Goal: Go to known website: Access a specific website the user already knows

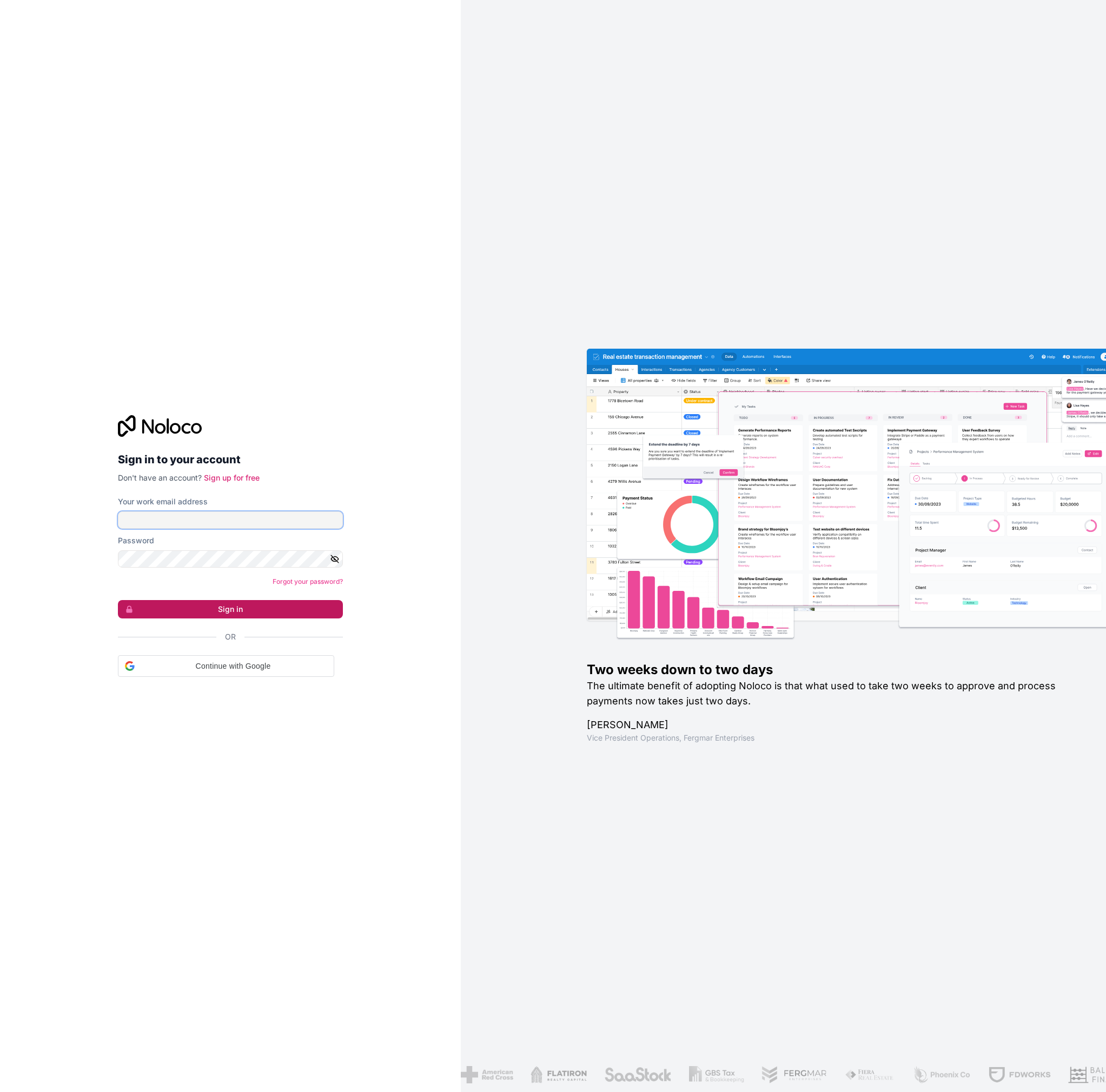
type input "eugene@anawi.co.za"
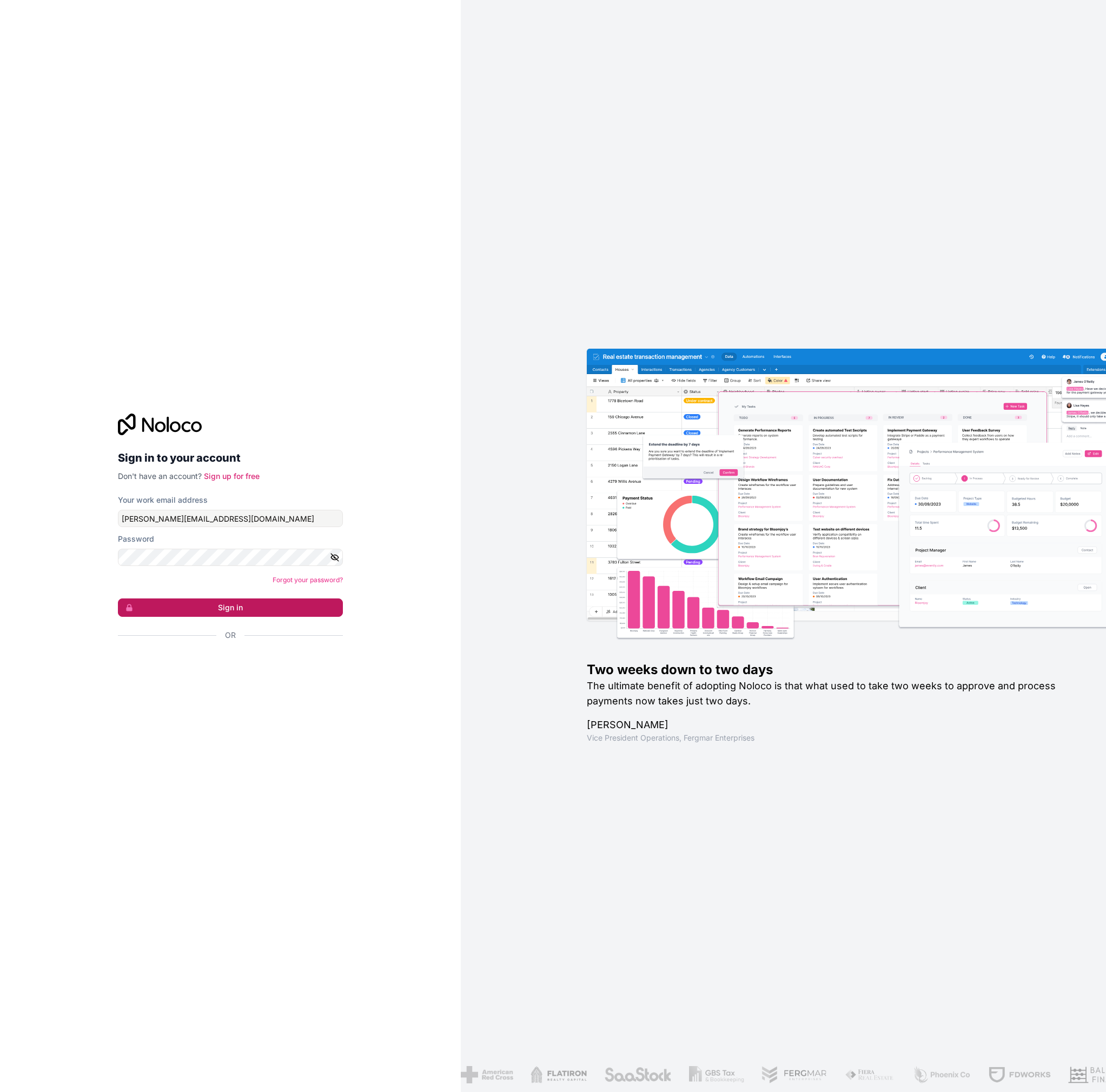
click at [255, 606] on button "Sign in" at bounding box center [230, 607] width 225 height 18
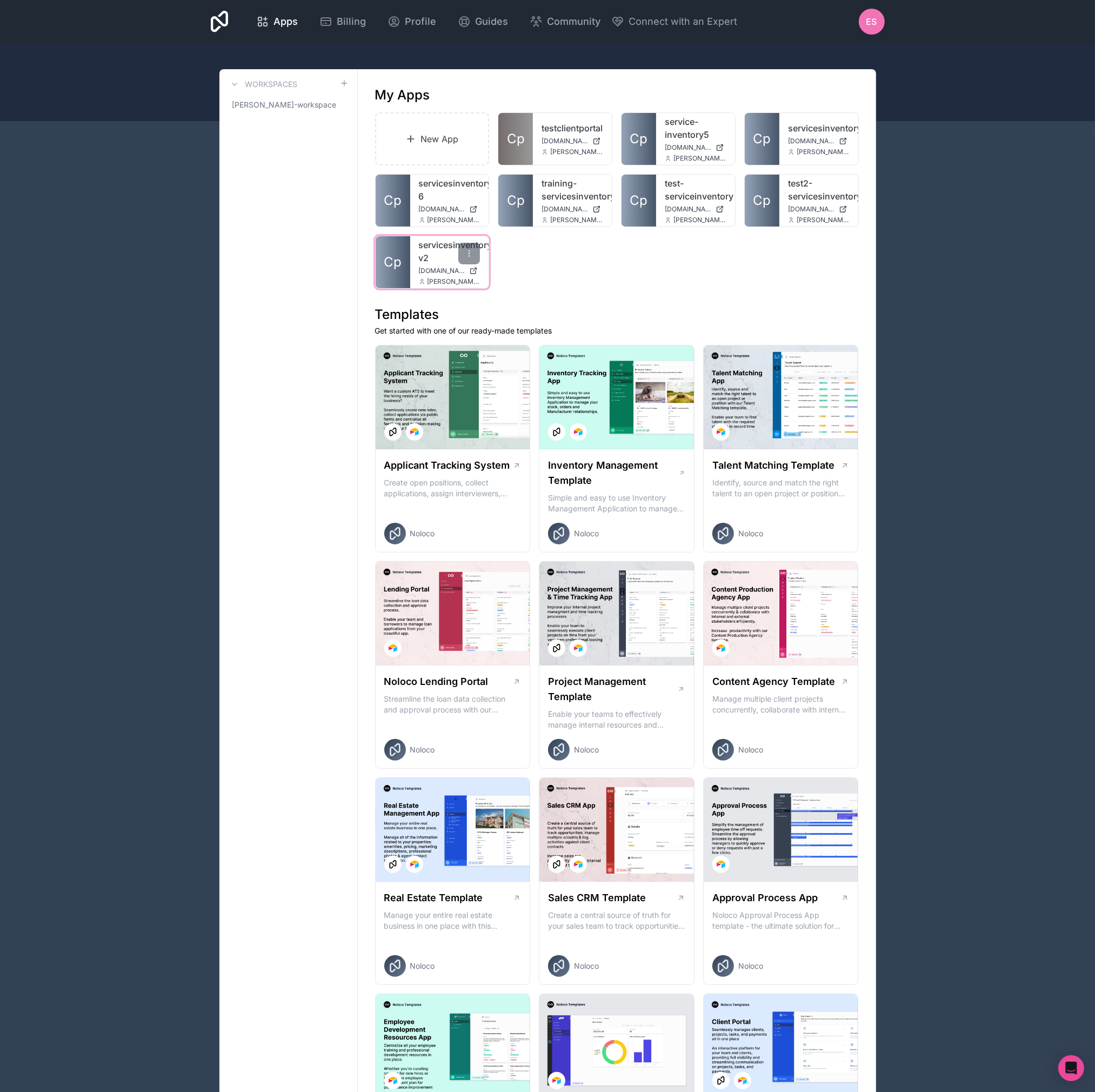
click at [416, 269] on div "servicesinventory-v2 servicesinventory-v2.noloco.co eugene@anawi.co.za" at bounding box center [449, 262] width 79 height 52
click at [395, 263] on span "Cp" at bounding box center [392, 263] width 18 height 18
